Goal: Task Accomplishment & Management: Use online tool/utility

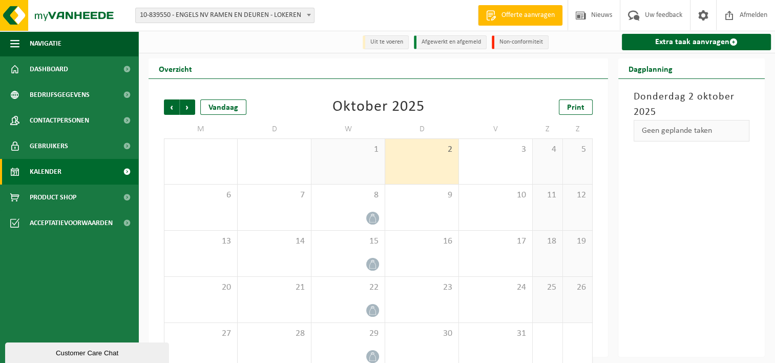
click at [718, 210] on div "Donderdag 2 oktober 2025 Geen geplande taken" at bounding box center [691, 218] width 147 height 278
click at [434, 158] on div "2" at bounding box center [421, 161] width 73 height 45
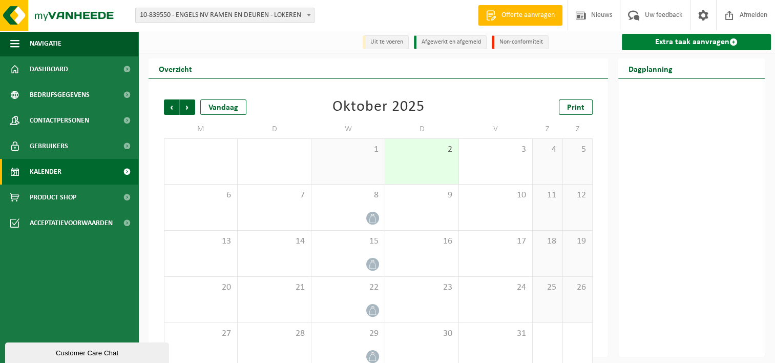
click at [718, 46] on link "Extra taak aanvragen" at bounding box center [696, 42] width 149 height 16
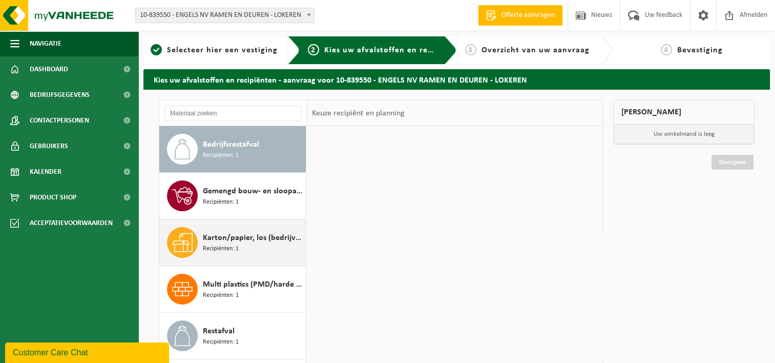
click at [245, 240] on span "Karton/papier, los (bedrijven)" at bounding box center [253, 238] width 100 height 12
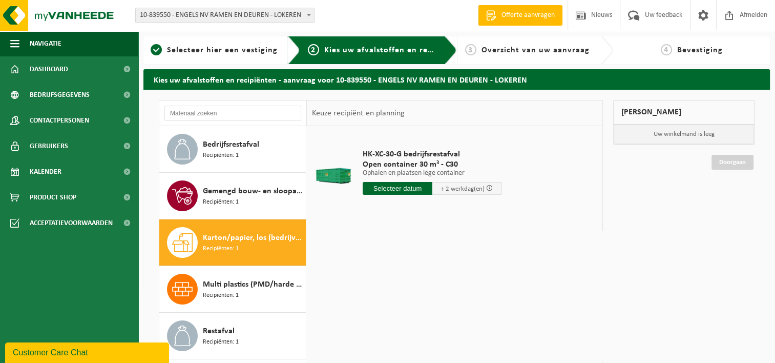
scroll to position [93, 0]
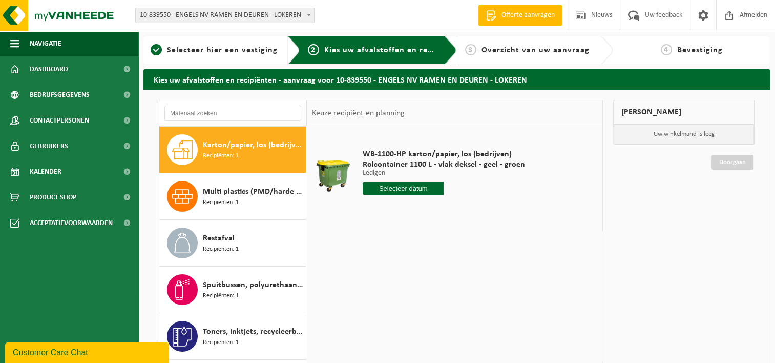
click at [425, 194] on input "text" at bounding box center [403, 188] width 81 height 13
click at [407, 262] on div "8" at bounding box center [408, 263] width 18 height 16
type input "Van 2025-10-08"
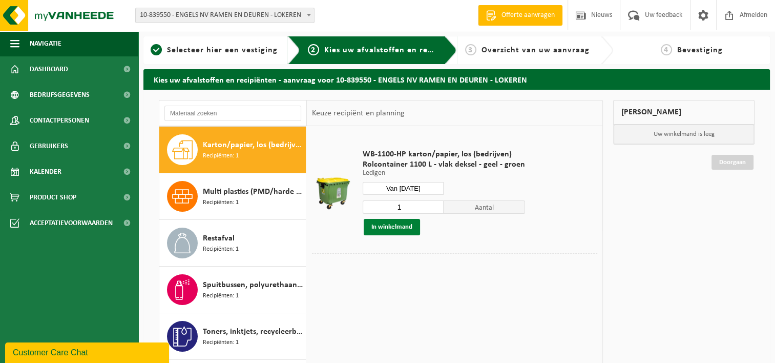
click at [398, 224] on button "In winkelmand" at bounding box center [392, 227] width 56 height 16
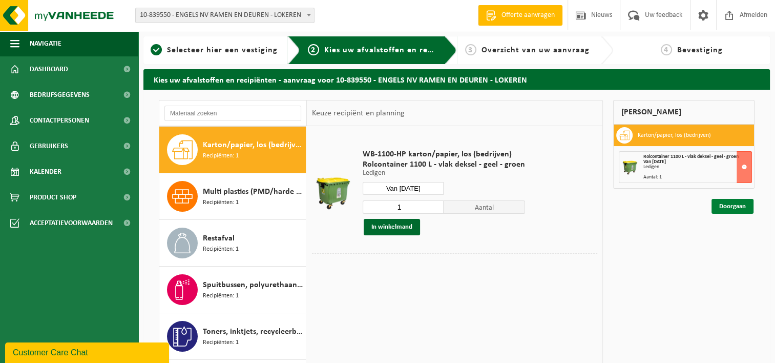
click at [726, 205] on link "Doorgaan" at bounding box center [733, 206] width 42 height 15
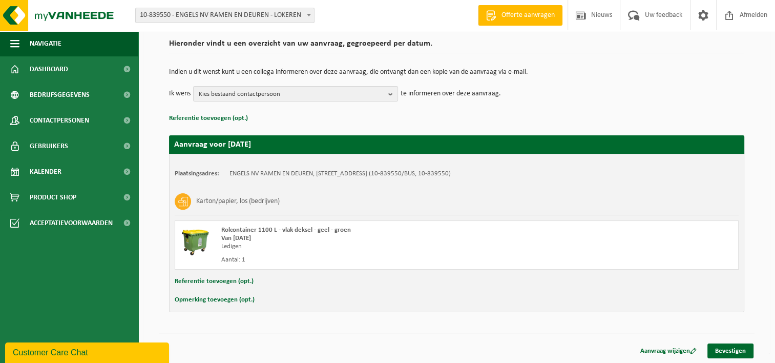
scroll to position [76, 0]
click at [736, 348] on link "Bevestigen" at bounding box center [730, 350] width 46 height 15
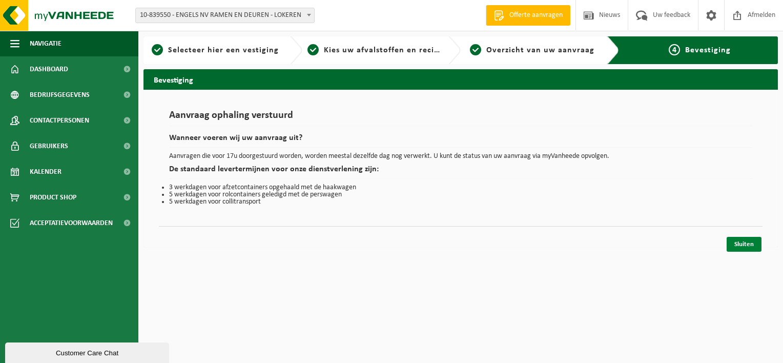
click at [740, 239] on link "Sluiten" at bounding box center [743, 244] width 35 height 15
